Goal: Information Seeking & Learning: Learn about a topic

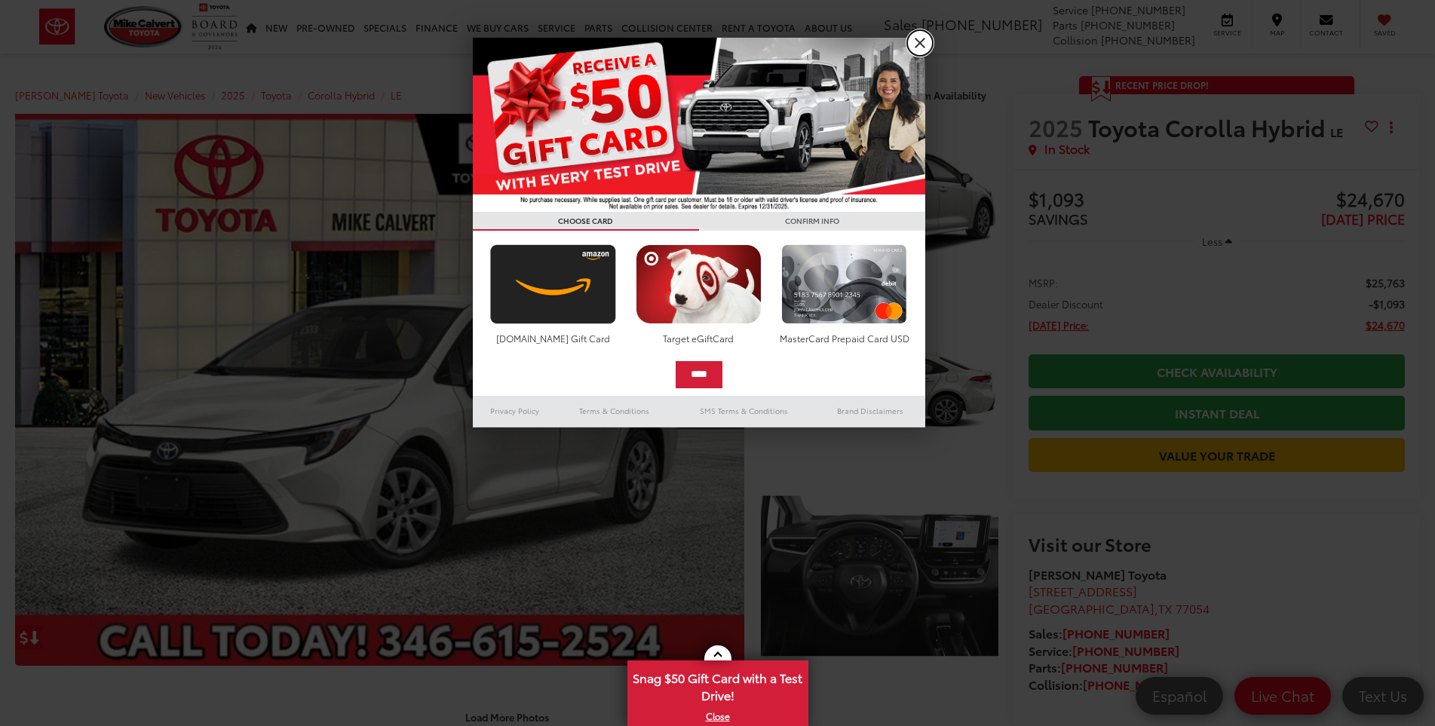
click at [920, 46] on link "X" at bounding box center [920, 43] width 26 height 26
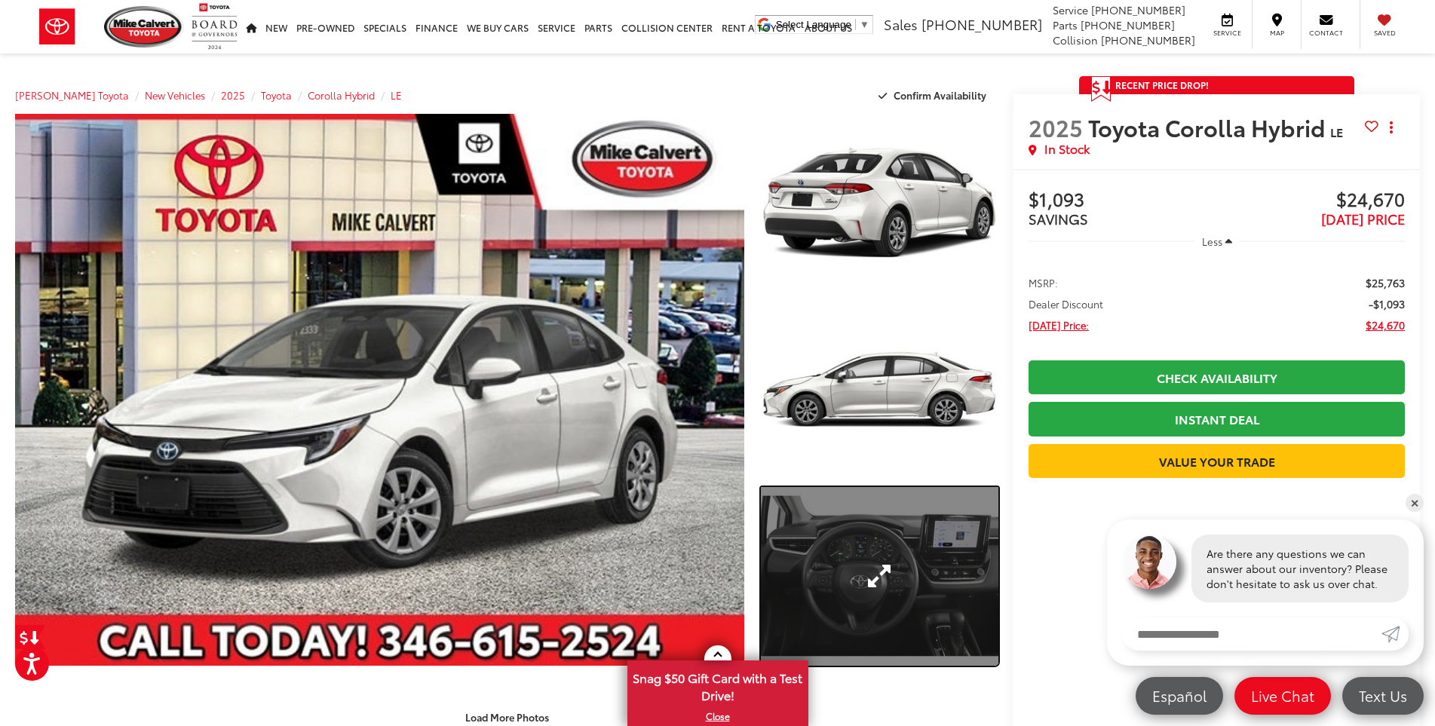
click at [911, 572] on link "Expand Photo 3" at bounding box center [880, 576] width 238 height 179
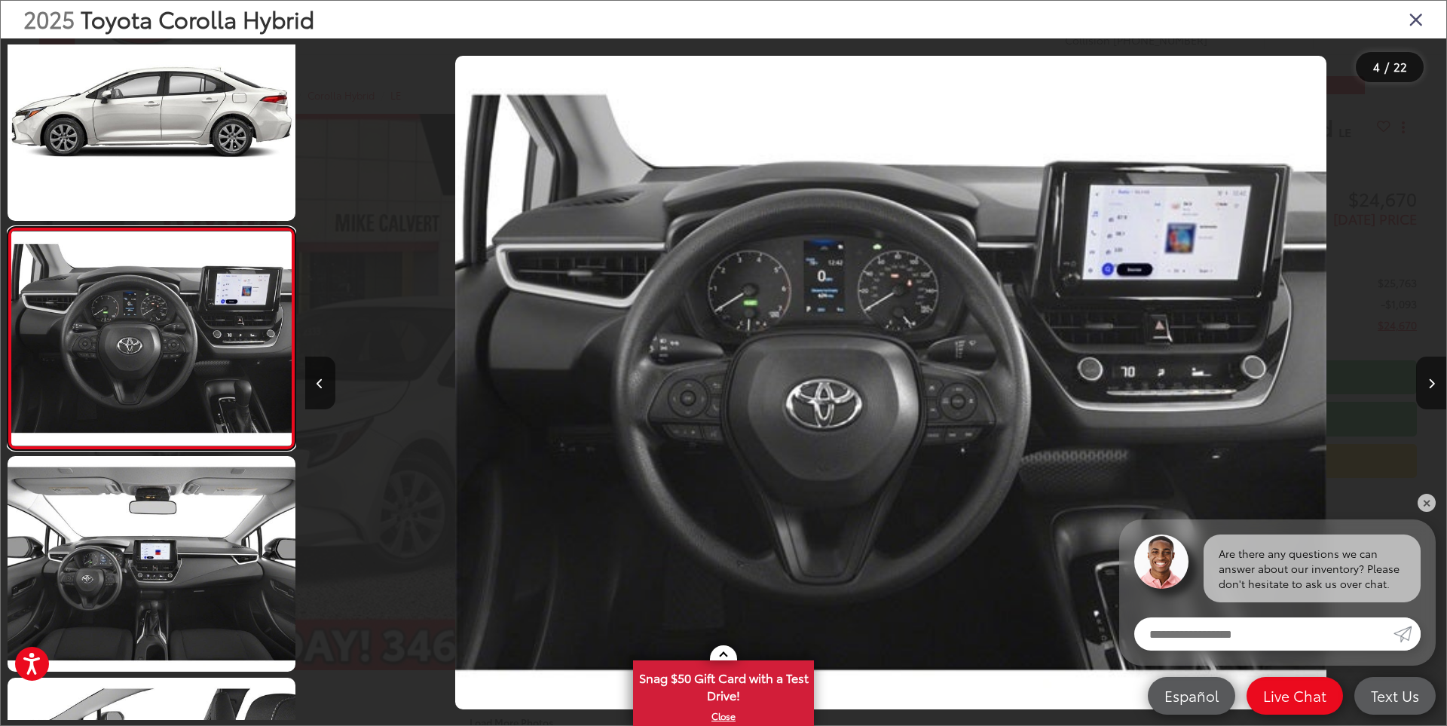
scroll to position [0, 3425]
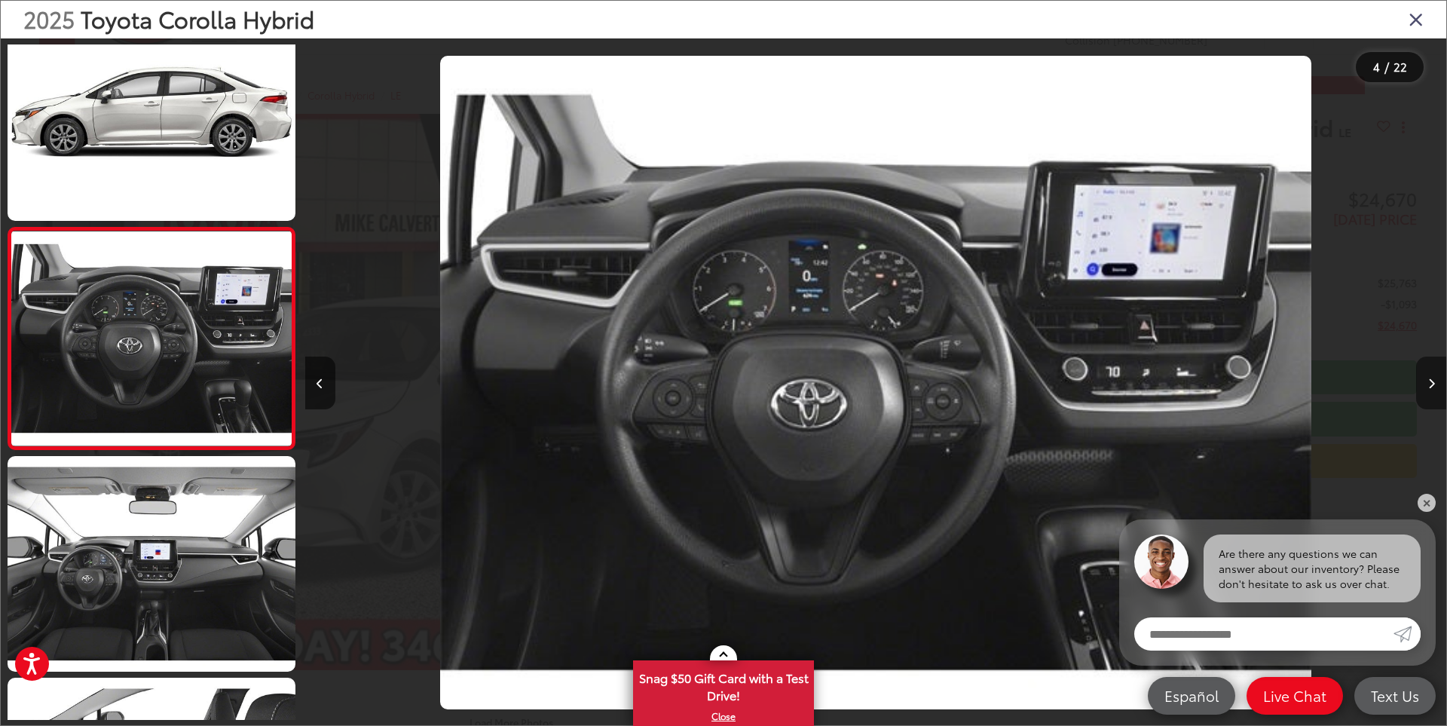
click at [1434, 382] on button "Next image" at bounding box center [1431, 383] width 30 height 53
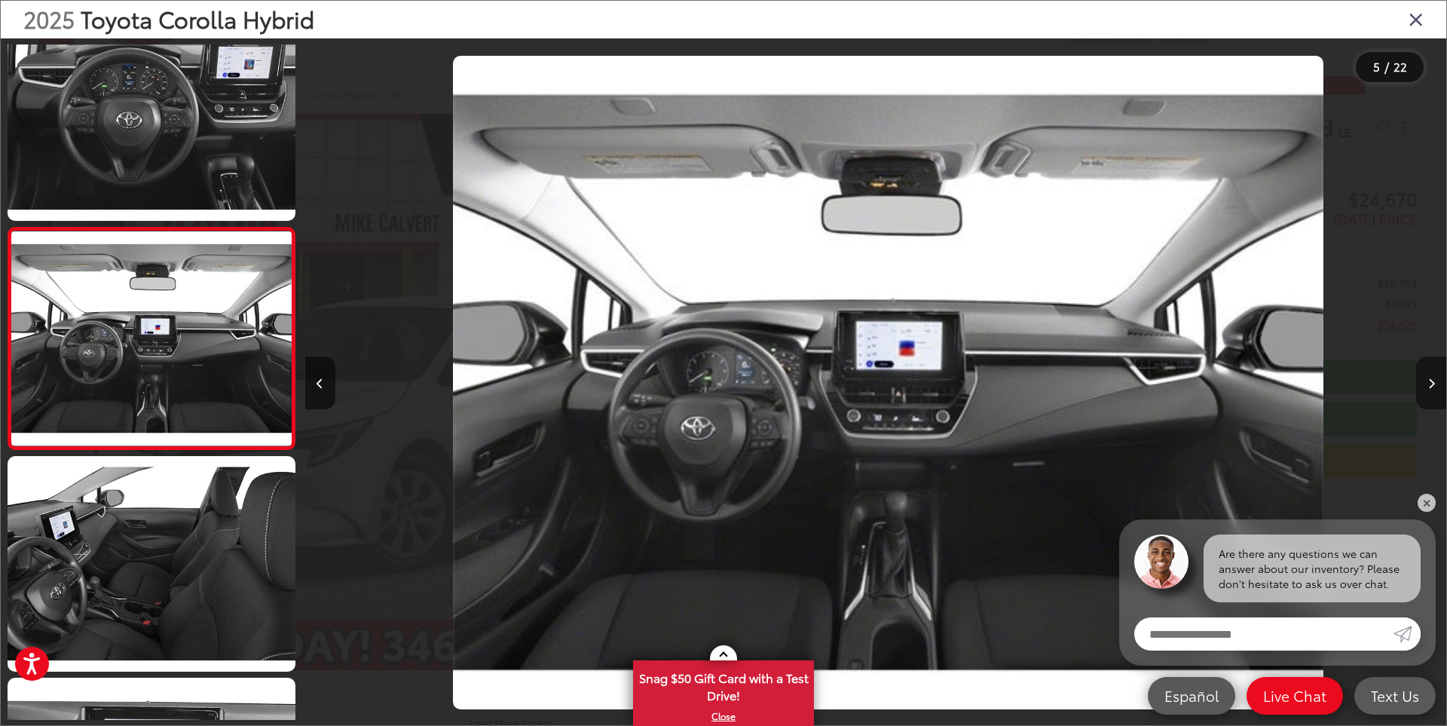
scroll to position [0, 4566]
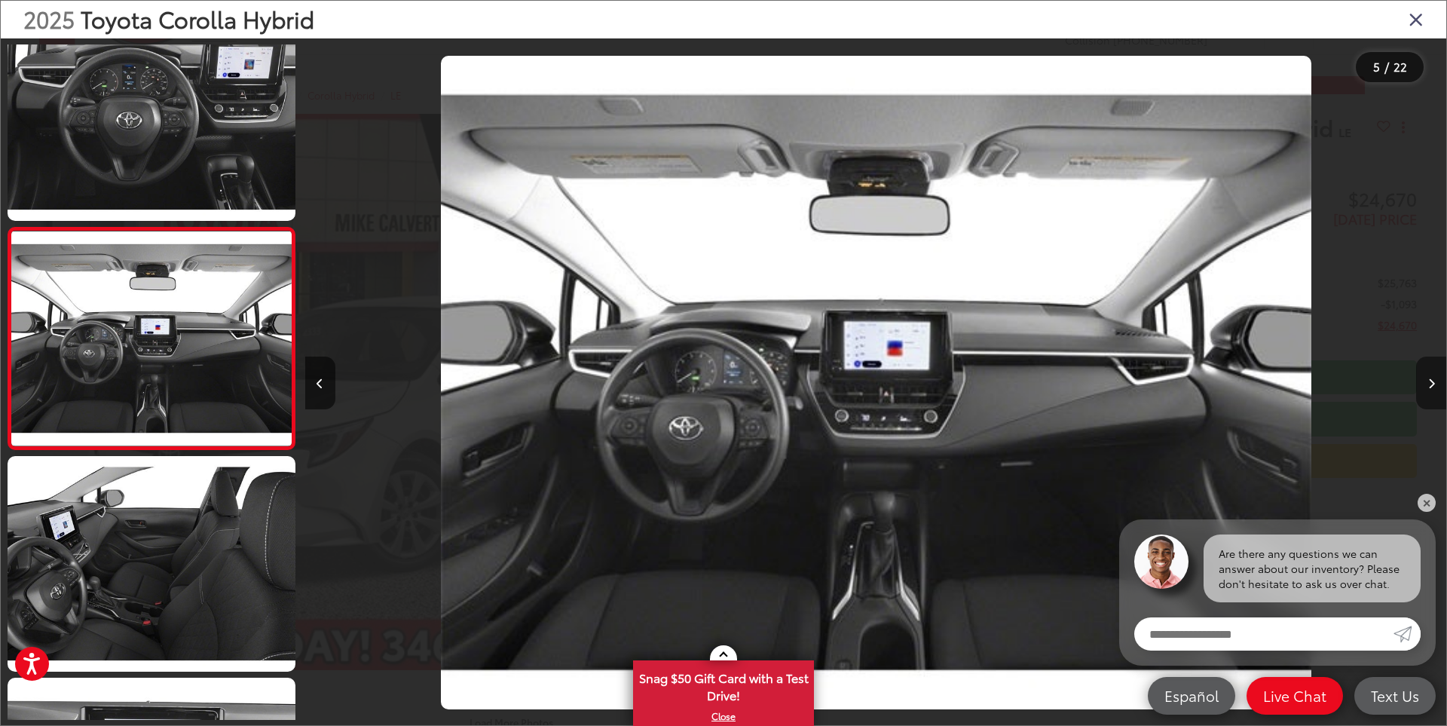
click at [1434, 382] on button "Next image" at bounding box center [1431, 383] width 30 height 53
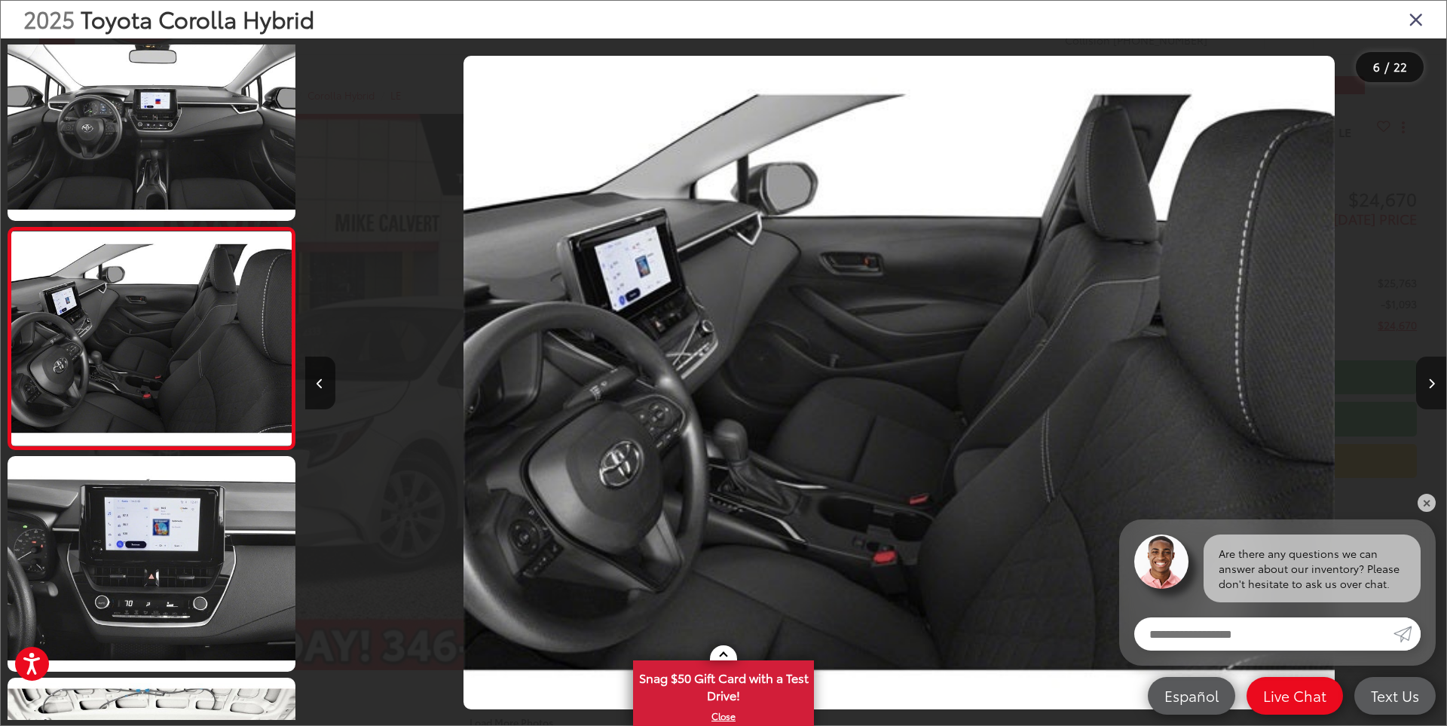
scroll to position [0, 5708]
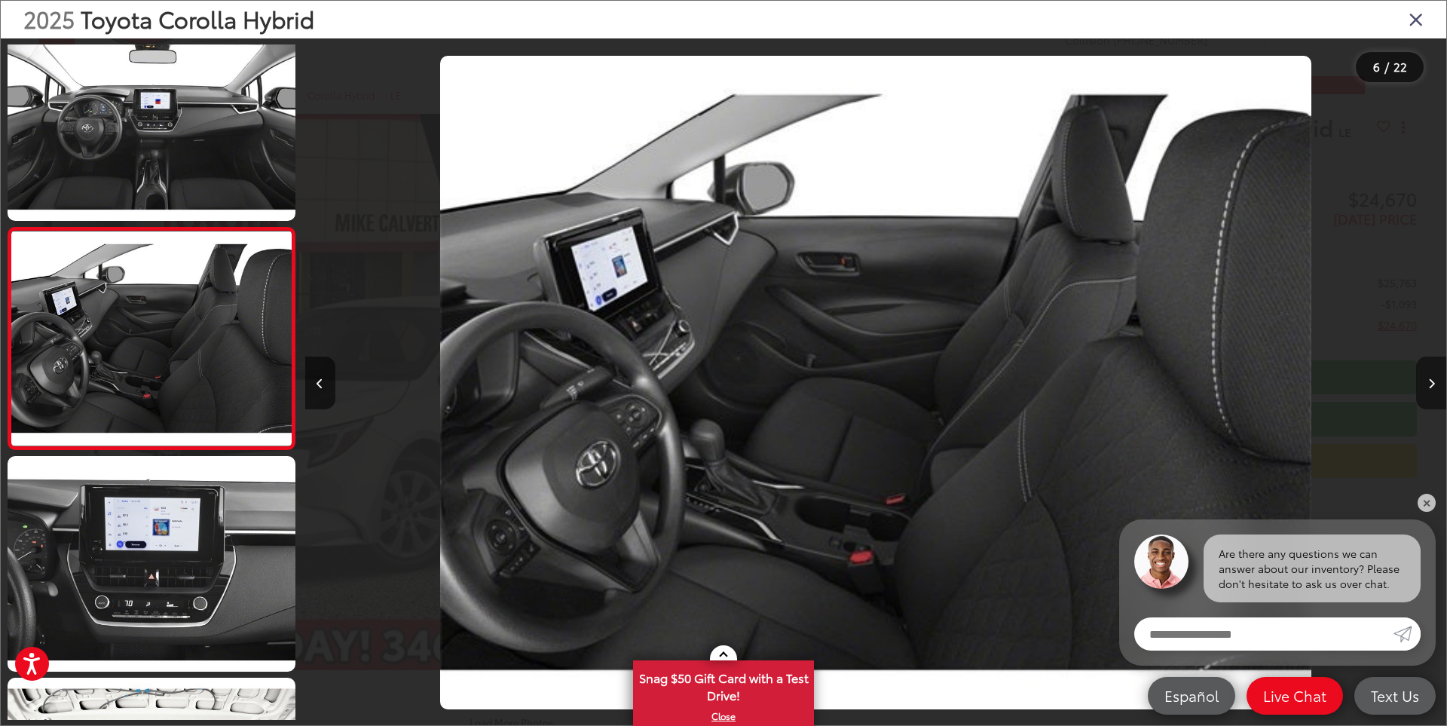
click at [1434, 382] on button "Next image" at bounding box center [1431, 383] width 30 height 53
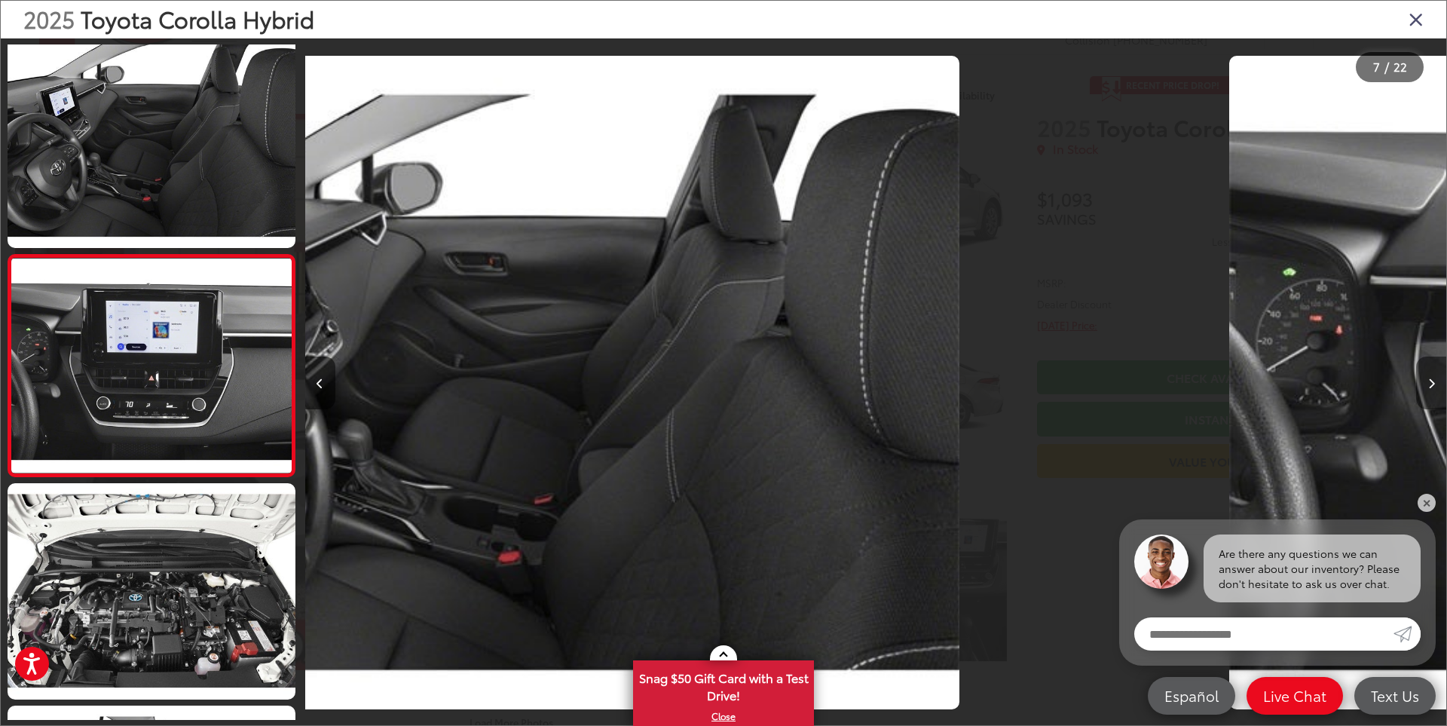
scroll to position [1149, 0]
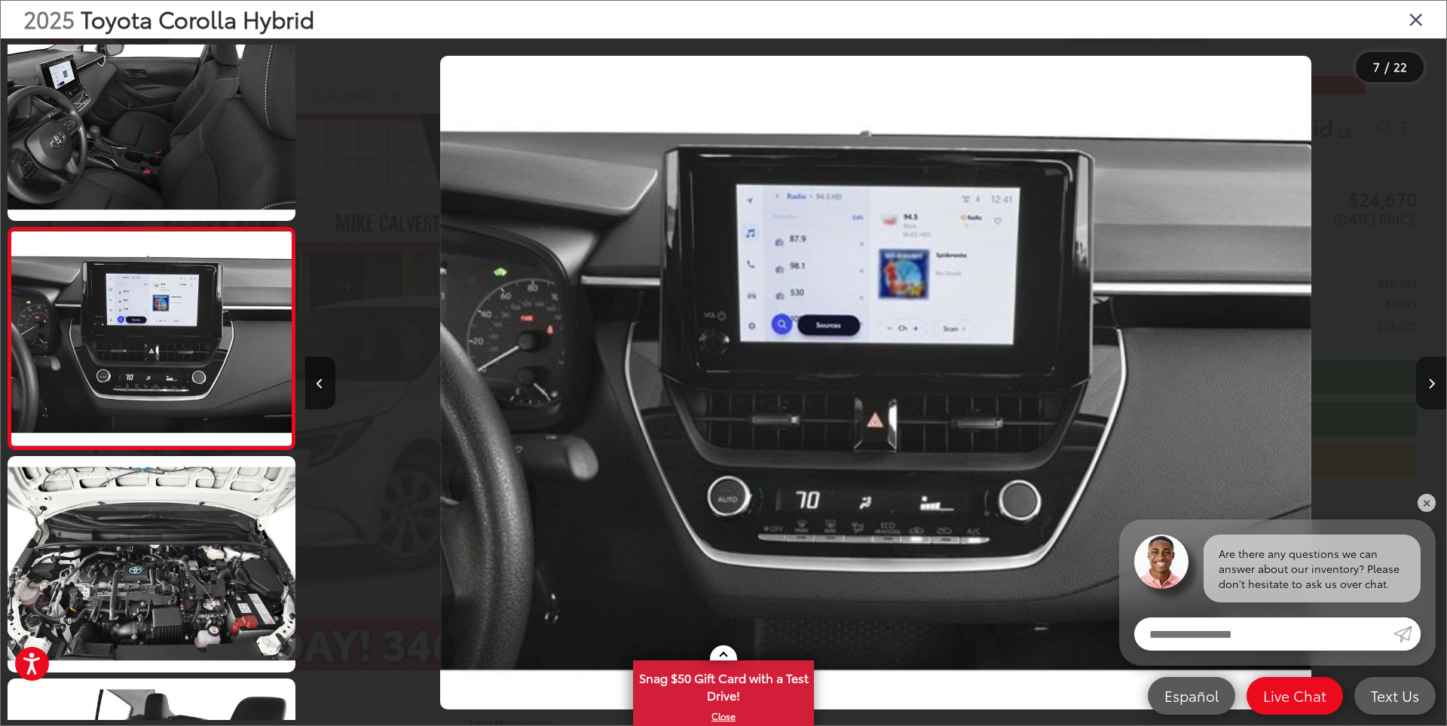
click at [1434, 382] on button "Next image" at bounding box center [1431, 383] width 30 height 53
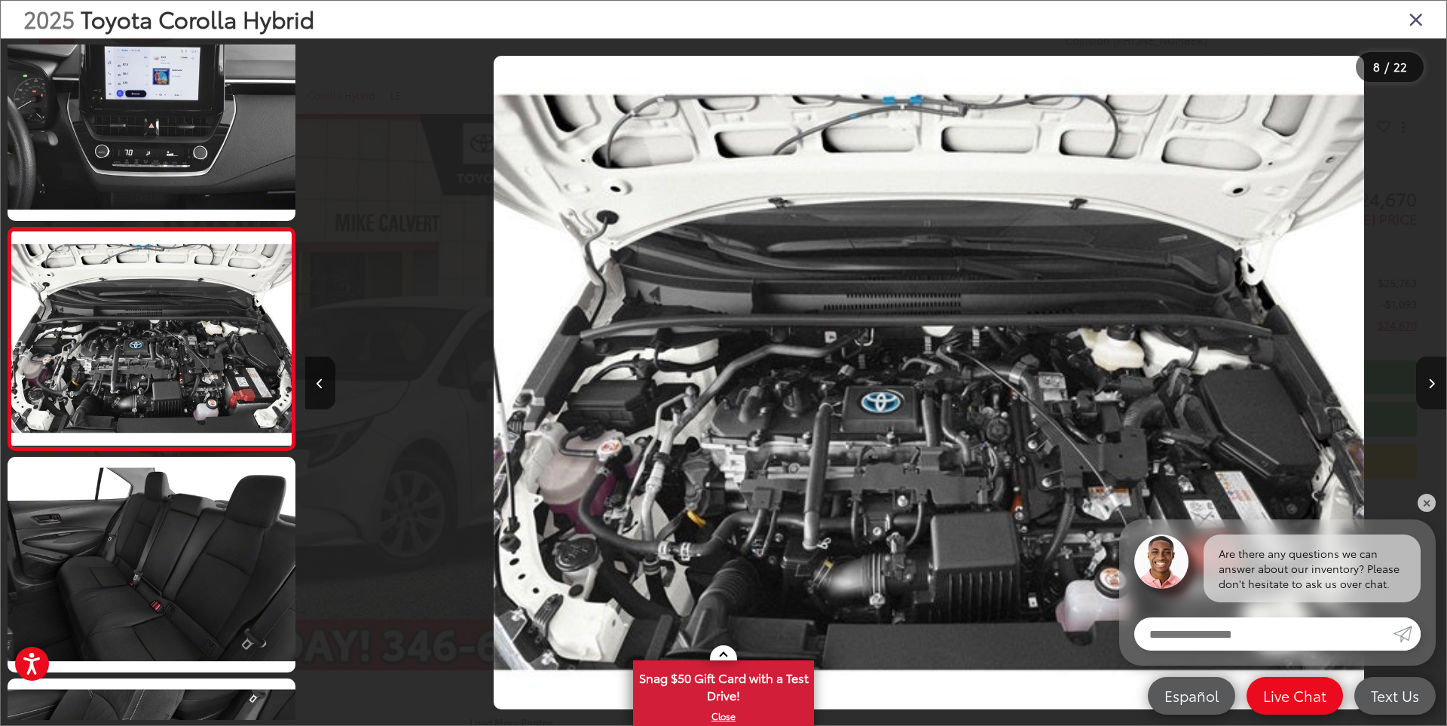
scroll to position [0, 0]
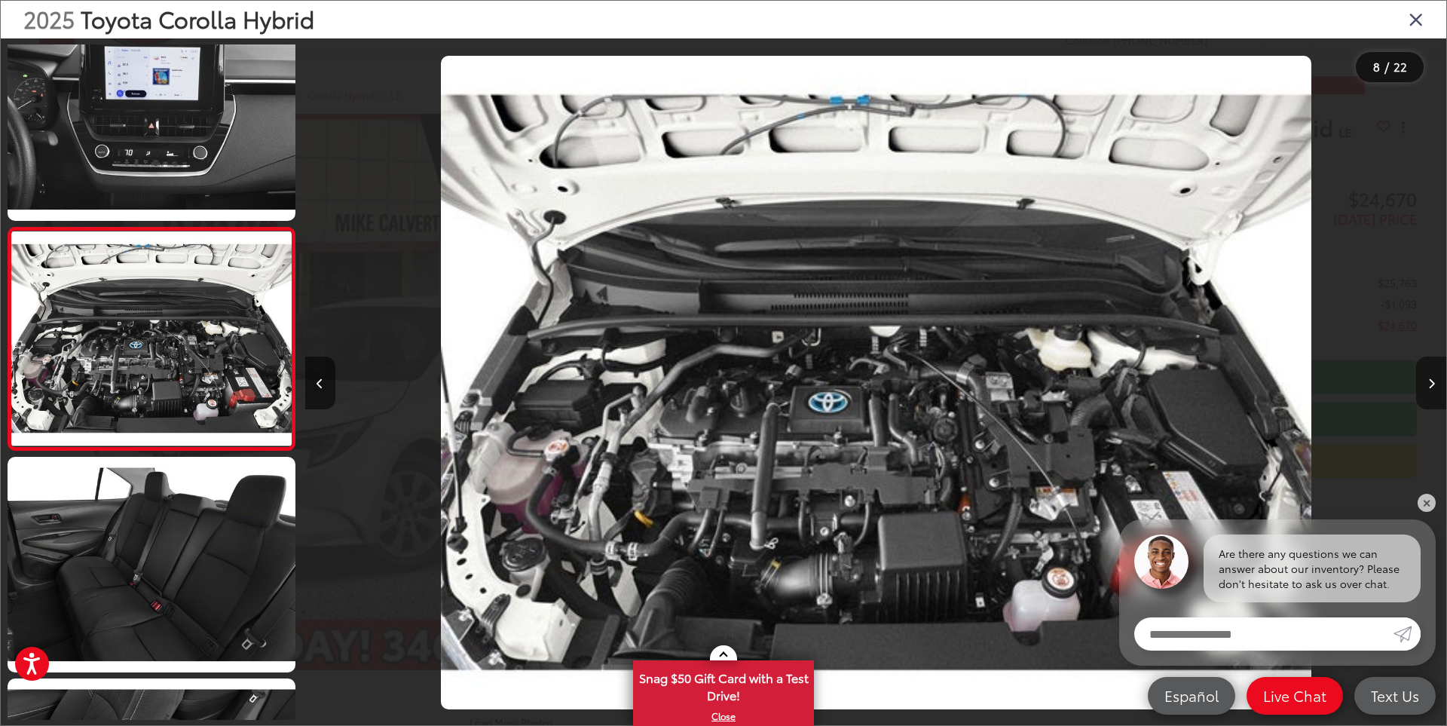
click at [1434, 382] on button "Next image" at bounding box center [1431, 383] width 30 height 53
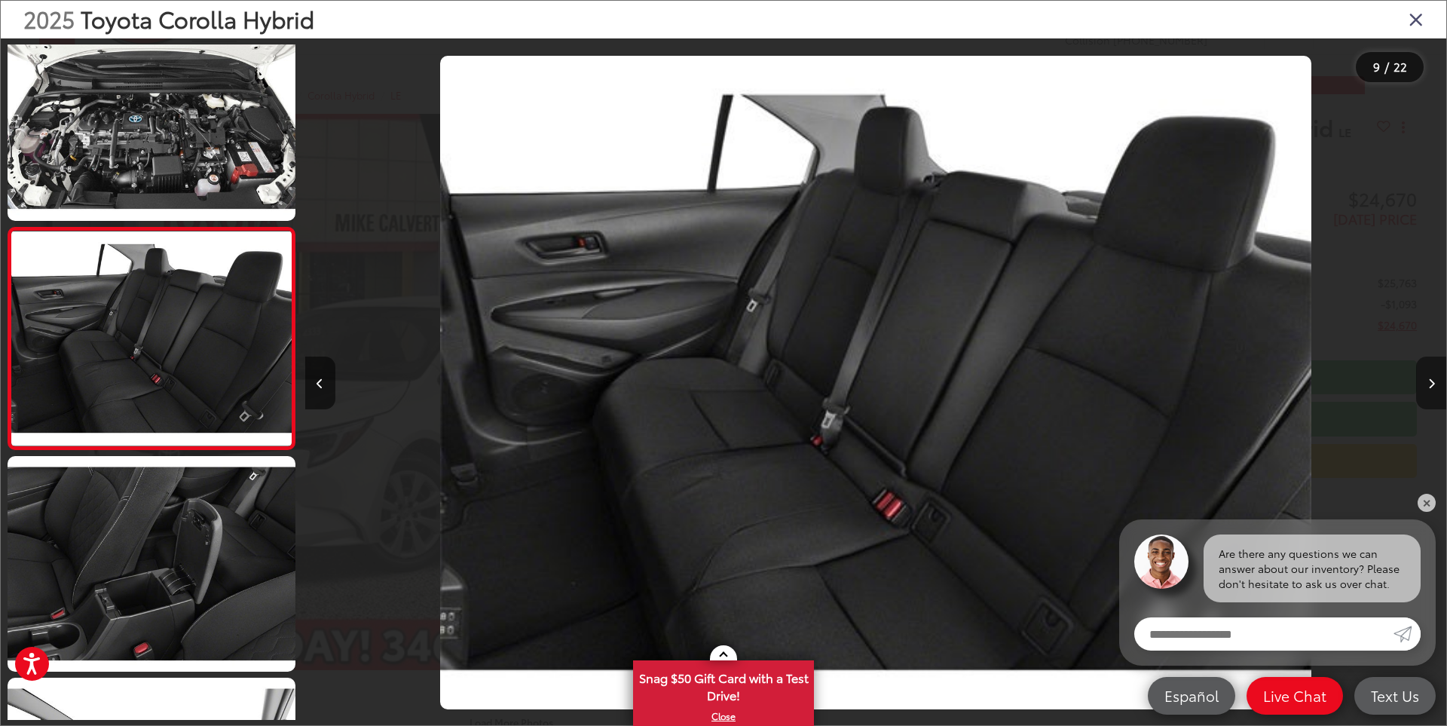
click at [1434, 382] on button "Next image" at bounding box center [1431, 383] width 30 height 53
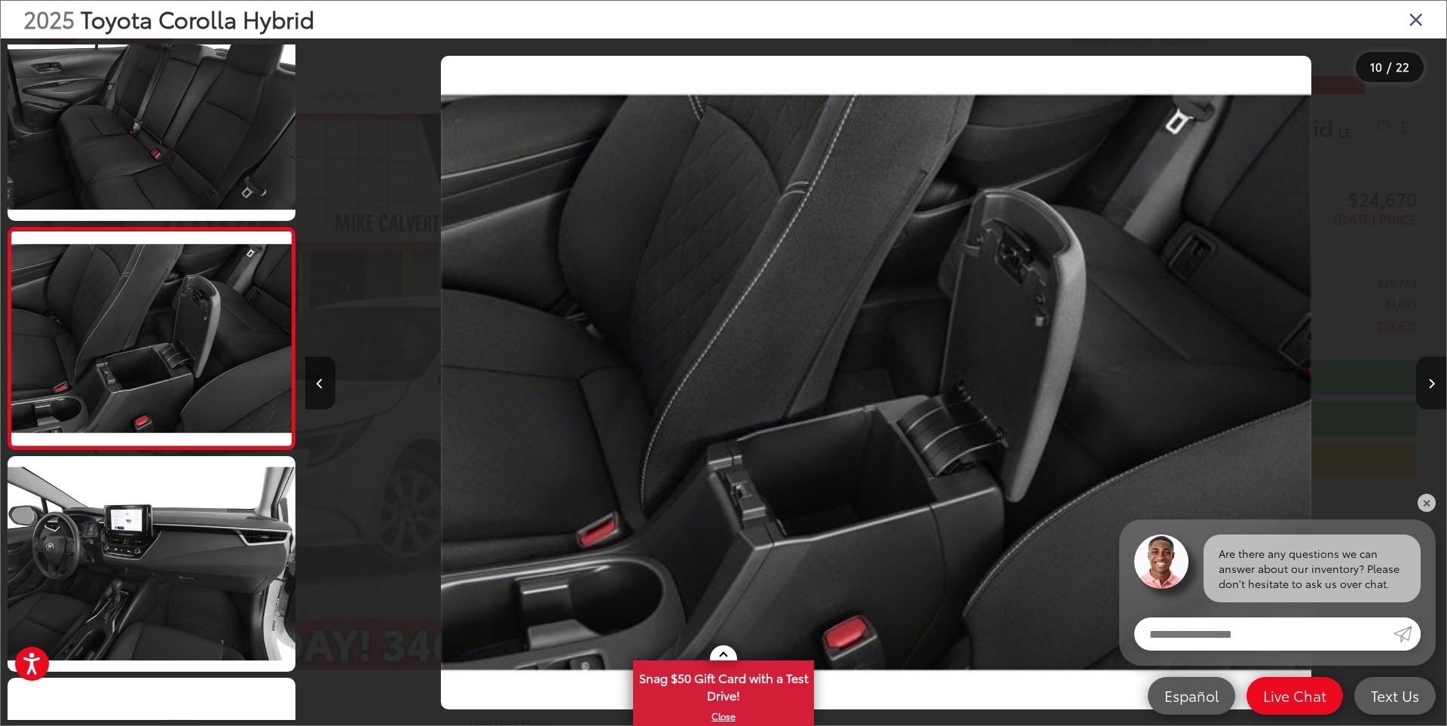
click at [1434, 382] on button "Next image" at bounding box center [1431, 383] width 30 height 53
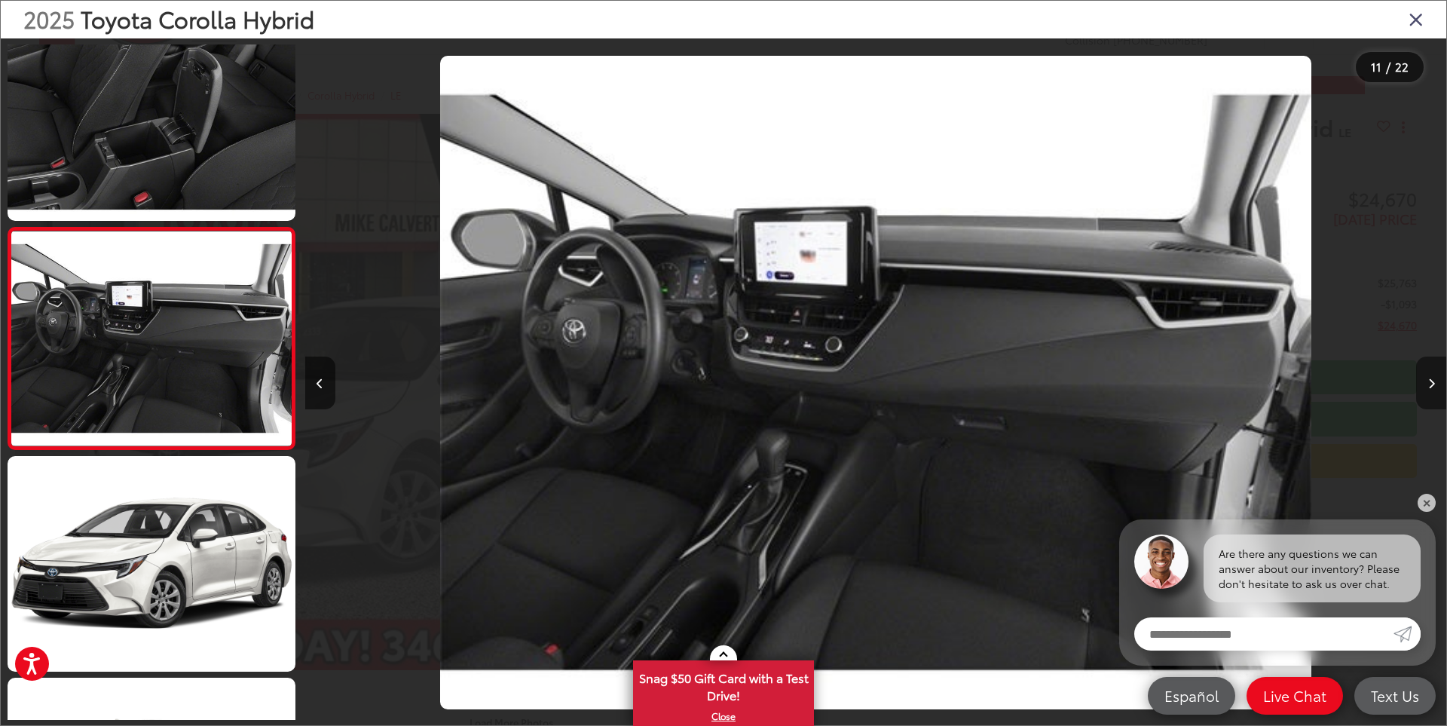
click at [1434, 382] on button "Next image" at bounding box center [1431, 383] width 30 height 53
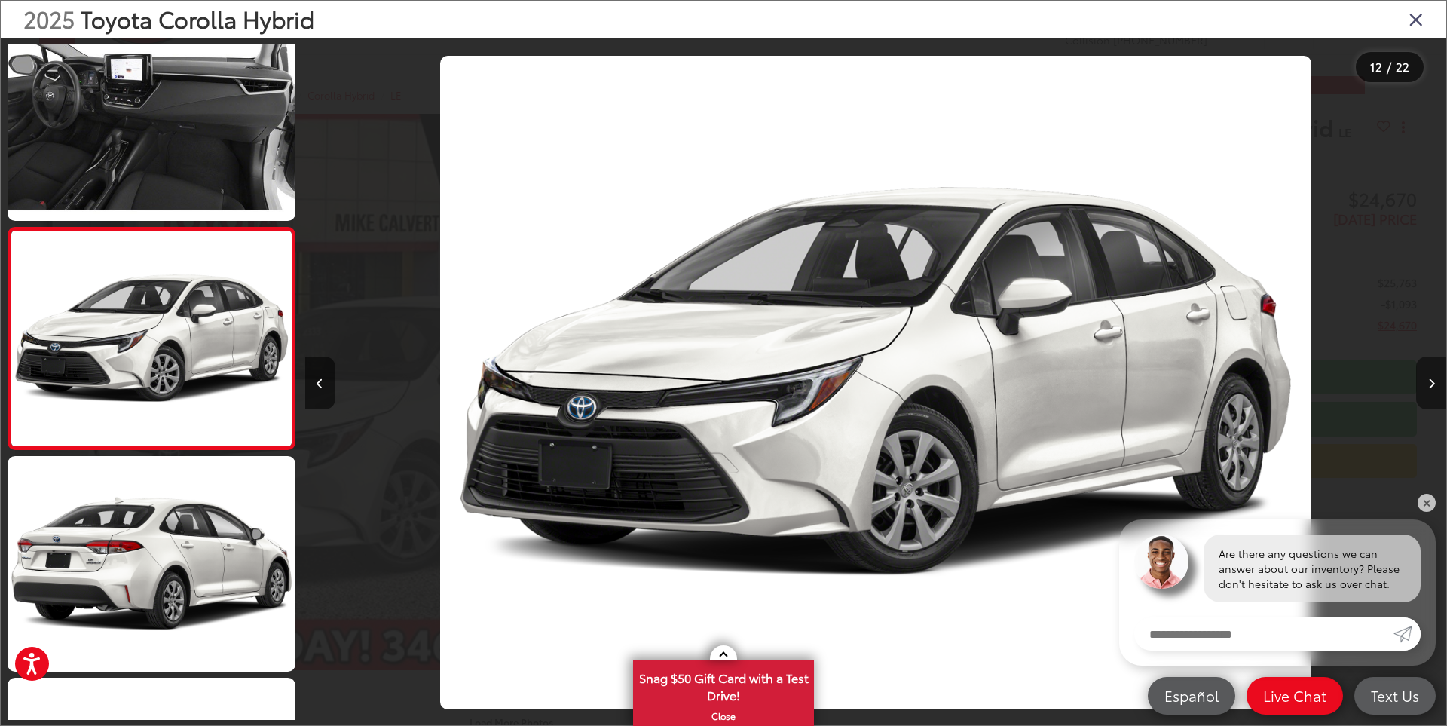
click at [1434, 382] on button "Next image" at bounding box center [1431, 383] width 30 height 53
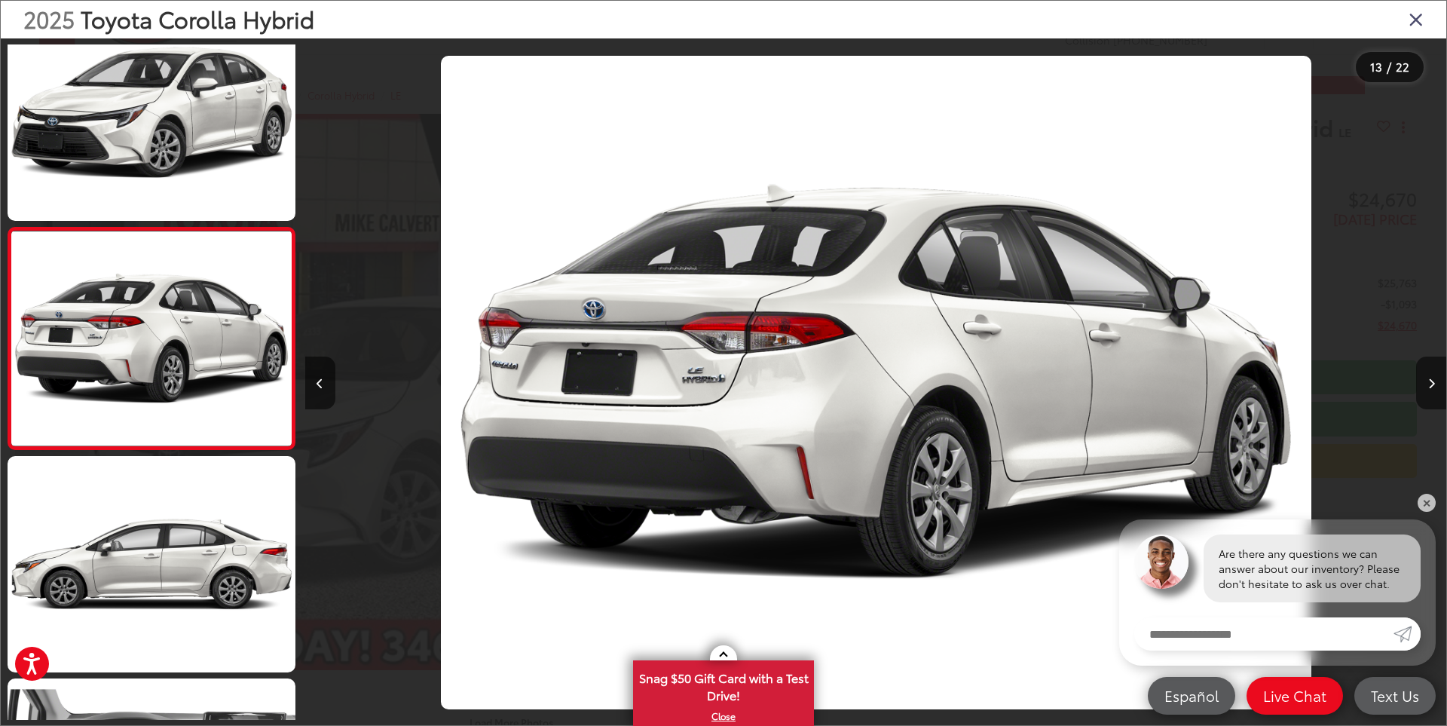
click at [1413, 24] on icon "Close gallery" at bounding box center [1416, 19] width 15 height 20
